Goal: Transaction & Acquisition: Purchase product/service

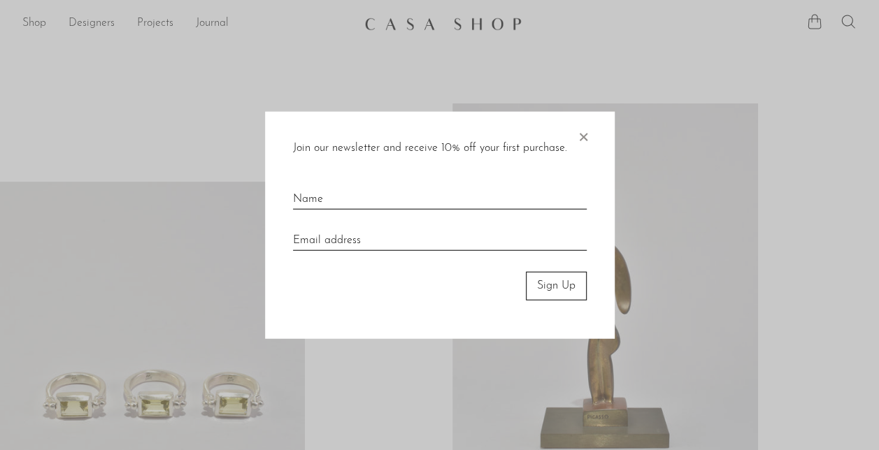
click at [352, 201] on input "text" at bounding box center [440, 193] width 294 height 31
click at [348, 197] on input "text" at bounding box center [440, 193] width 294 height 31
type input "Virginia"
click at [329, 227] on input "email" at bounding box center [440, 235] width 294 height 31
type input "virgoli2708@gmail.com"
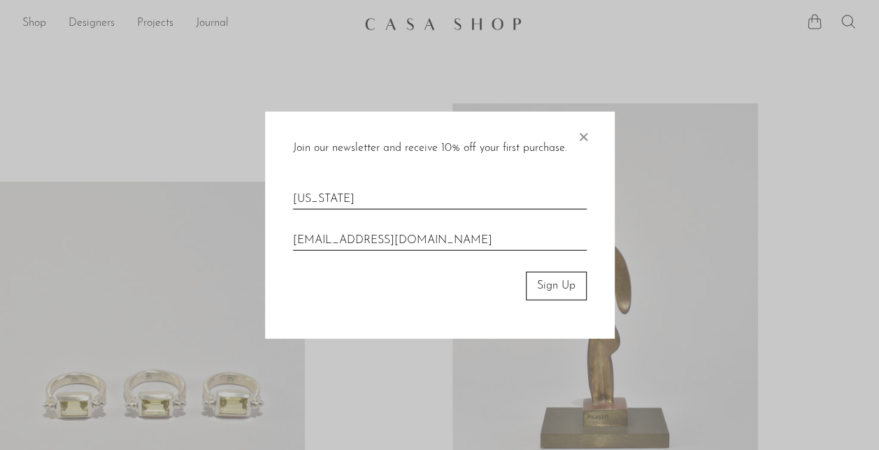
click at [554, 289] on button "Sign Up" at bounding box center [556, 286] width 61 height 28
click at [554, 287] on button "Sign Up" at bounding box center [556, 286] width 61 height 28
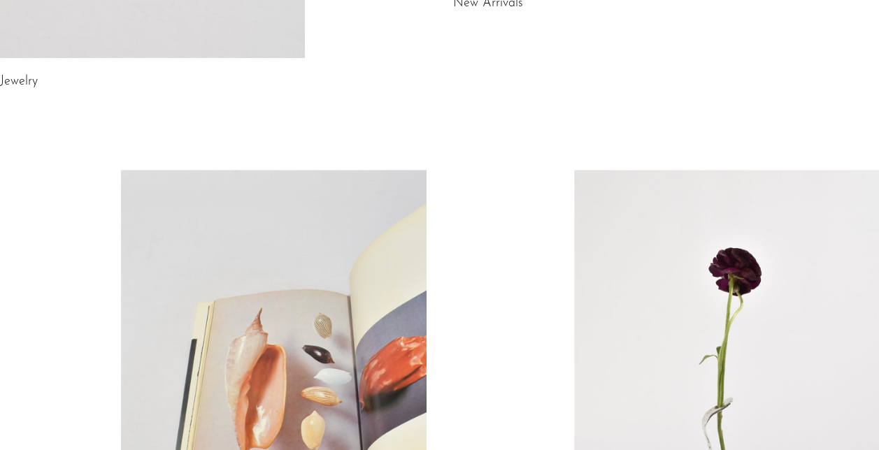
scroll to position [468, 0]
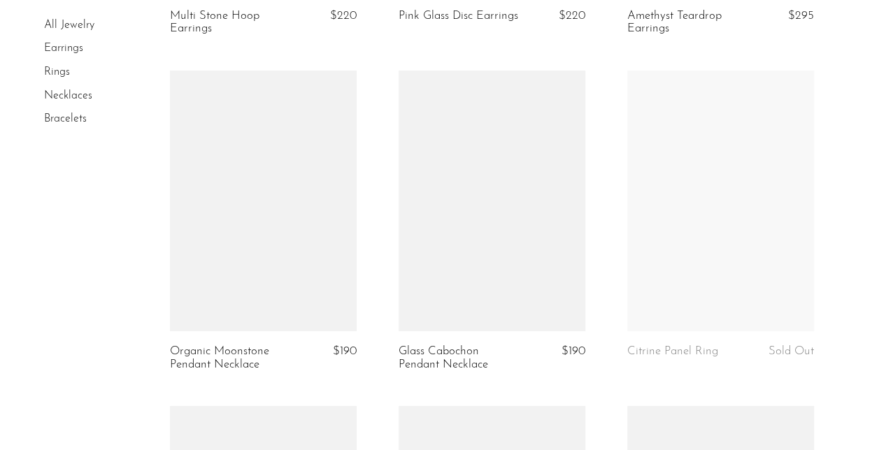
scroll to position [2390, 0]
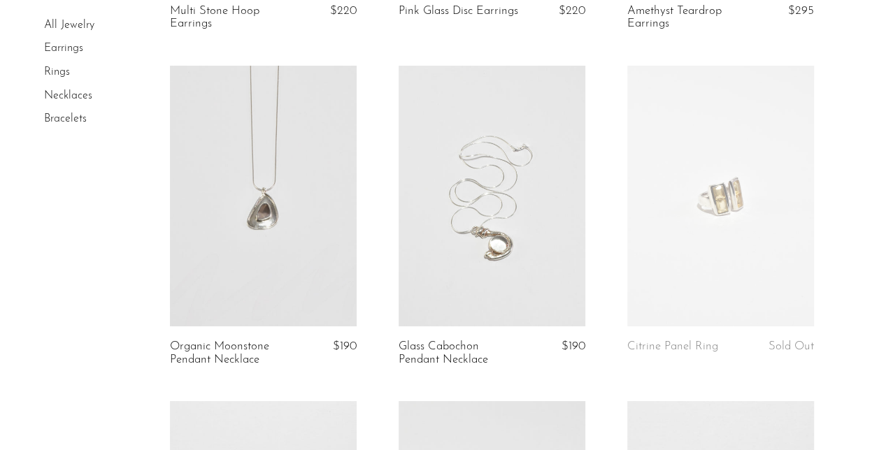
click at [285, 206] on link at bounding box center [263, 196] width 187 height 261
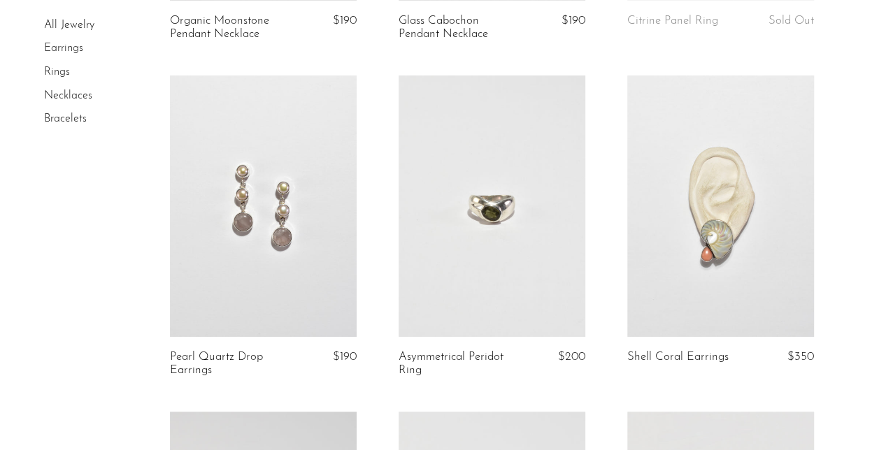
scroll to position [2717, 0]
click at [289, 250] on link at bounding box center [263, 204] width 187 height 261
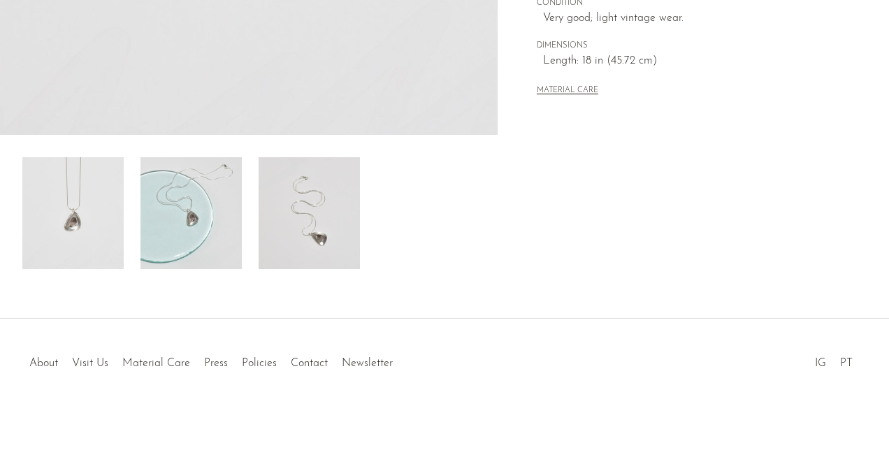
scroll to position [460, 0]
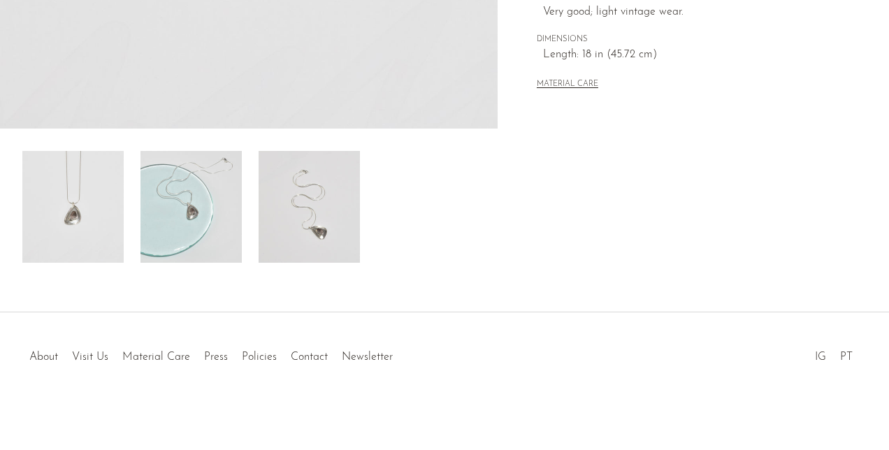
click at [208, 208] on img at bounding box center [191, 207] width 101 height 112
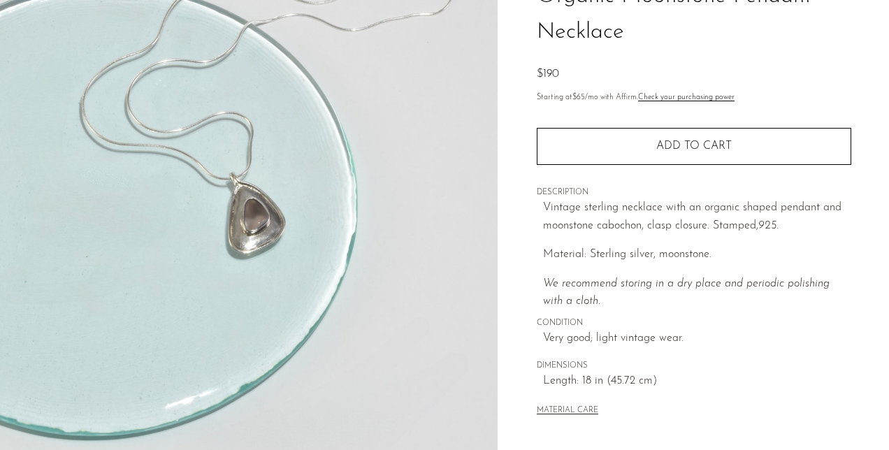
scroll to position [133, 0]
